Goal: Find specific page/section: Find specific page/section

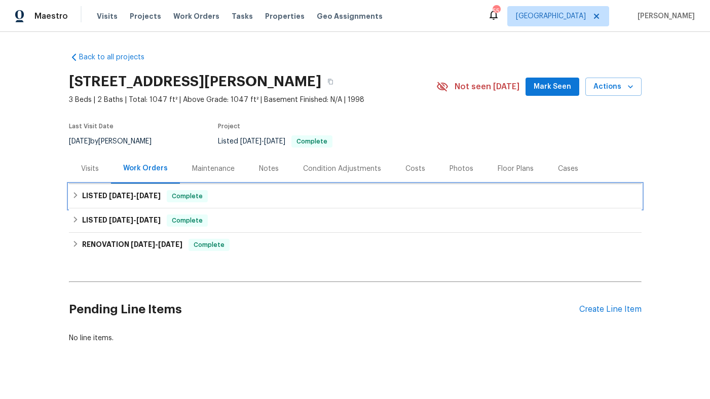
click at [147, 199] on span "[DATE]" at bounding box center [148, 195] width 24 height 7
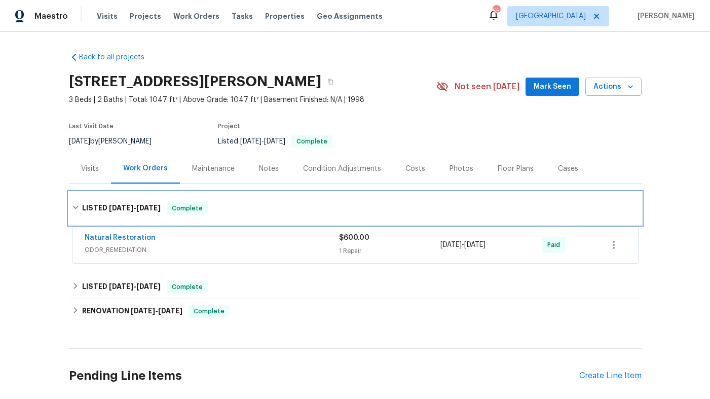
click at [150, 206] on span "[DATE]" at bounding box center [148, 207] width 24 height 7
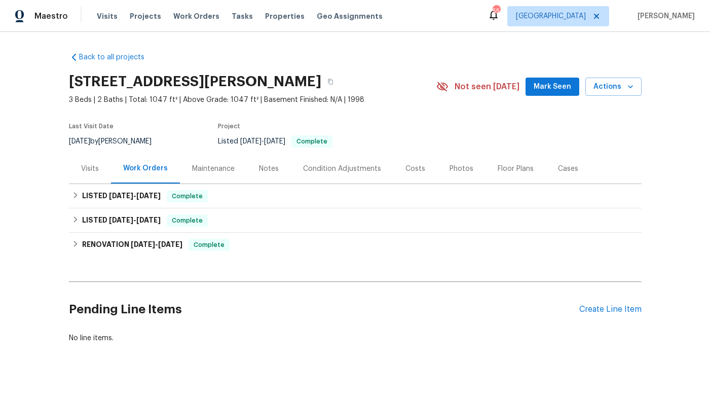
click at [93, 168] on div "Visits" at bounding box center [90, 169] width 18 height 10
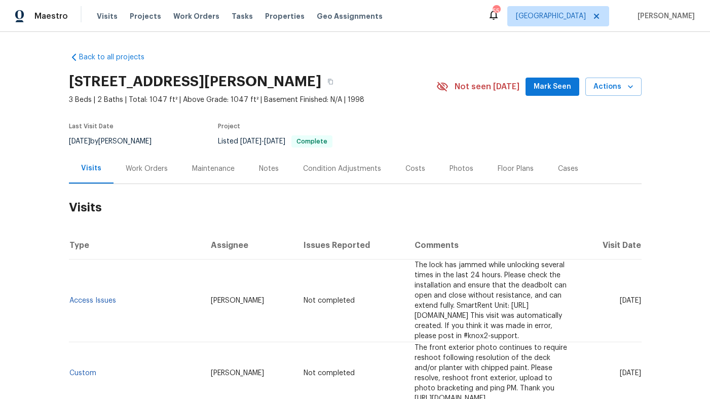
click at [151, 167] on div "Work Orders" at bounding box center [147, 169] width 42 height 10
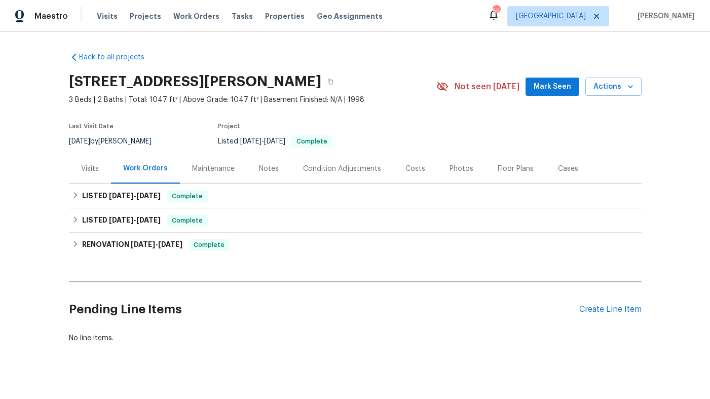
click at [84, 168] on div "Visits" at bounding box center [90, 169] width 18 height 10
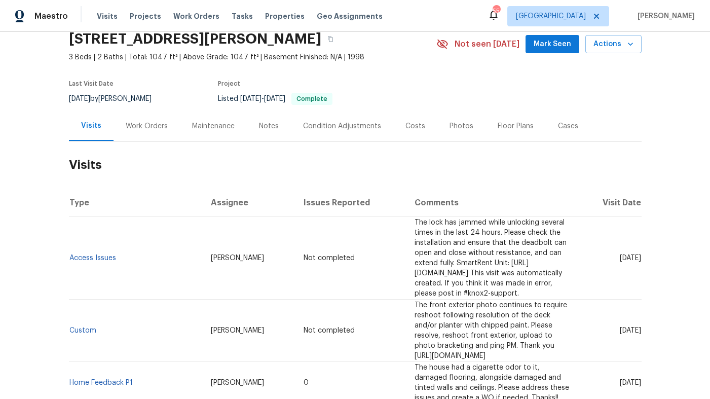
scroll to position [48, 0]
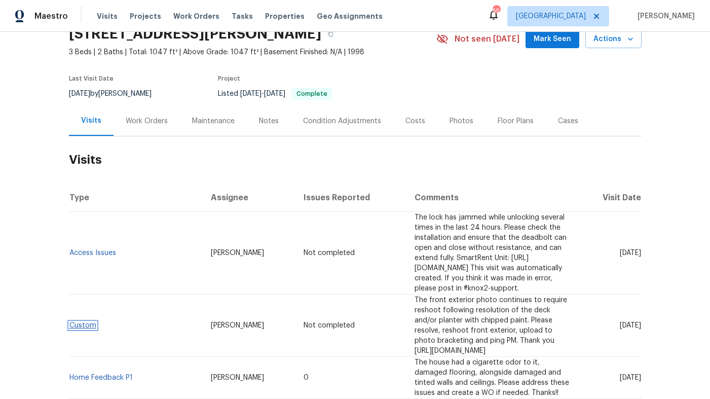
click at [88, 322] on link "Custom" at bounding box center [82, 325] width 27 height 7
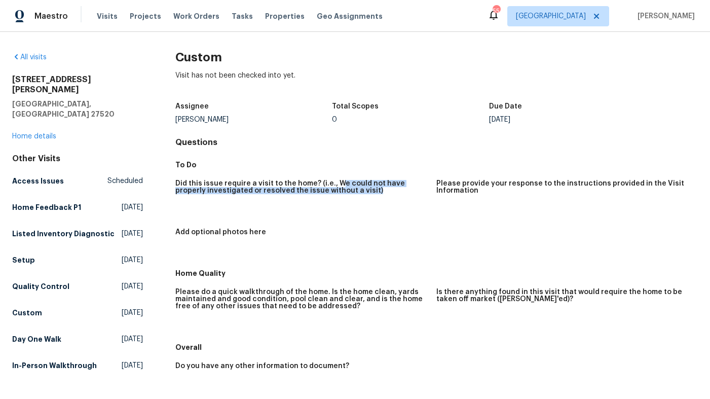
drag, startPoint x: 339, startPoint y: 185, endPoint x: 336, endPoint y: 220, distance: 35.1
click at [336, 220] on div "Did this issue require a visit to the home? (i.e., We could not have properly i…" at bounding box center [436, 219] width 523 height 90
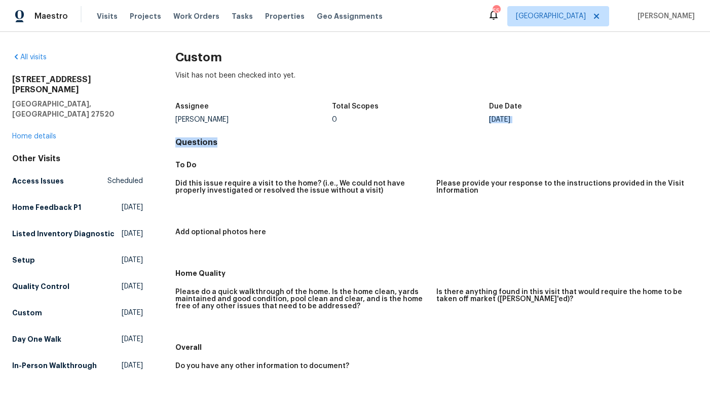
drag, startPoint x: 496, startPoint y: 114, endPoint x: 495, endPoint y: 162, distance: 47.7
click at [495, 162] on div "Custom Visit has not been checked into yet. Assignee [PERSON_NAME] Total Scopes…" at bounding box center [436, 298] width 523 height 493
click at [495, 162] on h5 "To Do" at bounding box center [436, 165] width 523 height 10
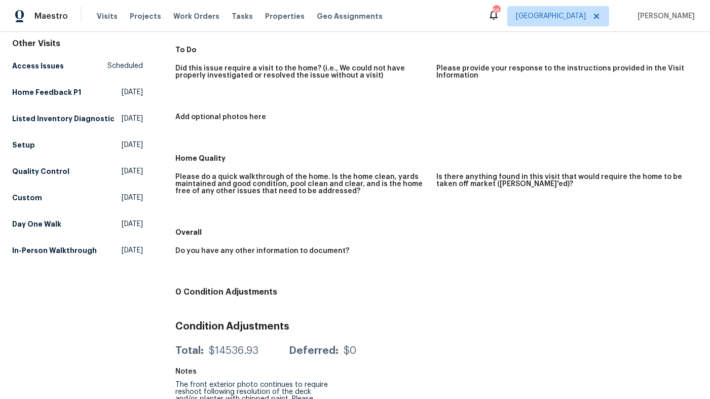
scroll to position [146, 0]
